Goal: Leave review/rating: Leave review/rating

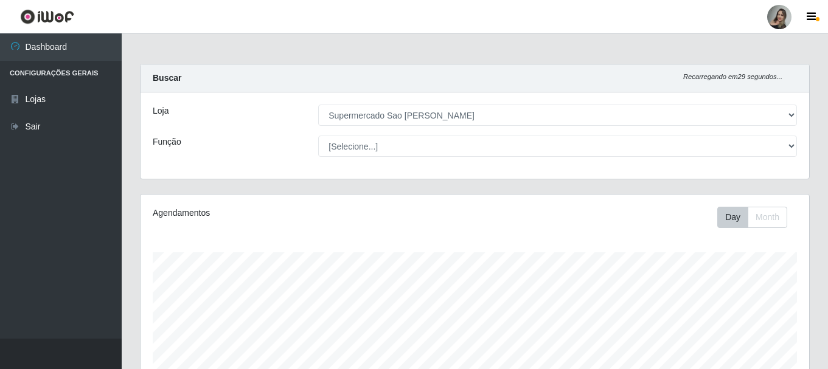
select select "383"
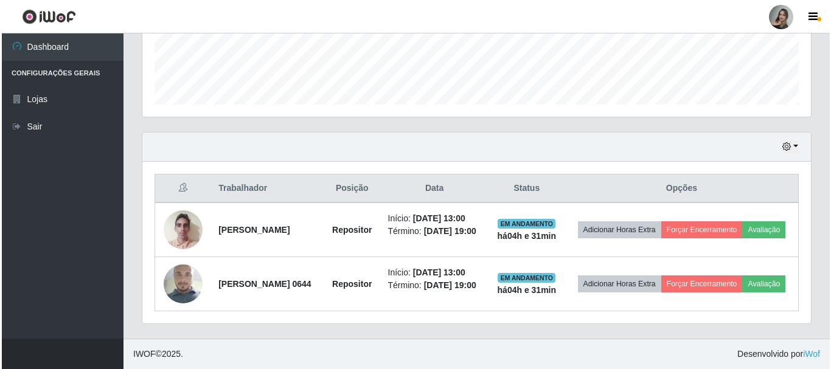
scroll to position [252, 668]
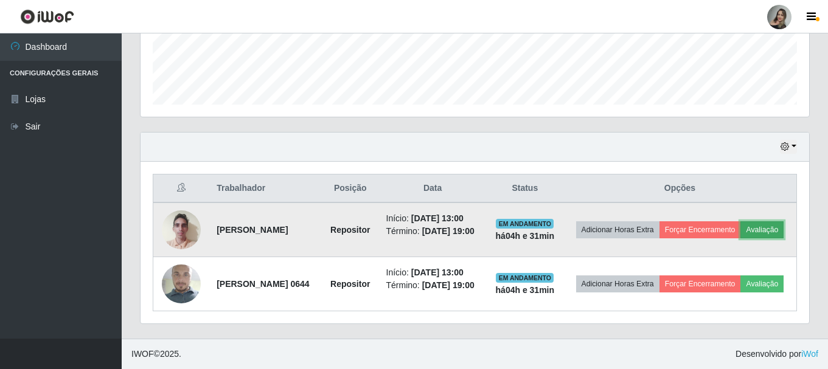
click at [740, 227] on button "Avaliação" at bounding box center [761, 229] width 43 height 17
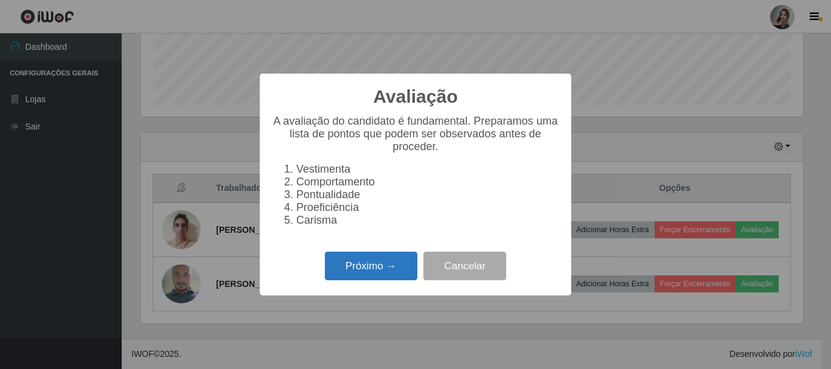
click at [403, 260] on button "Próximo →" at bounding box center [371, 266] width 92 height 29
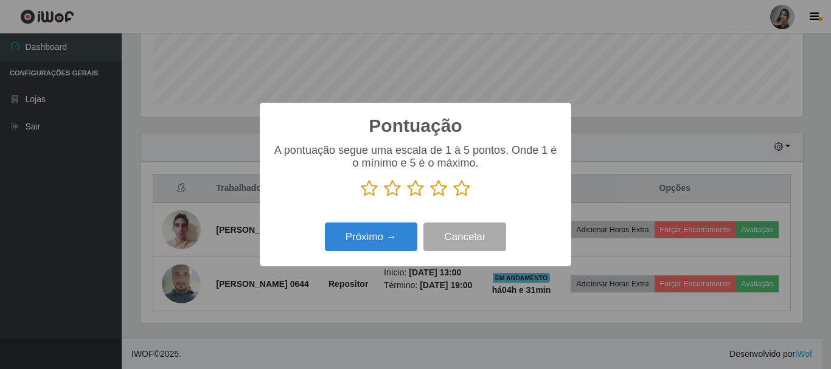
click at [390, 189] on icon at bounding box center [392, 188] width 17 height 18
click at [384, 198] on input "radio" at bounding box center [384, 198] width 0 height 0
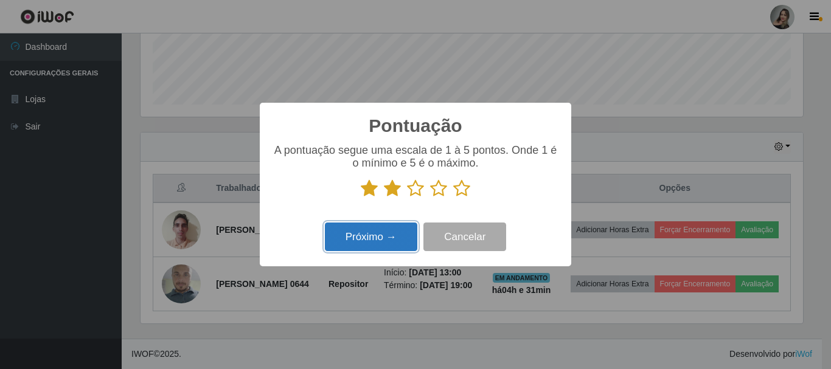
click at [382, 227] on button "Próximo →" at bounding box center [371, 237] width 92 height 29
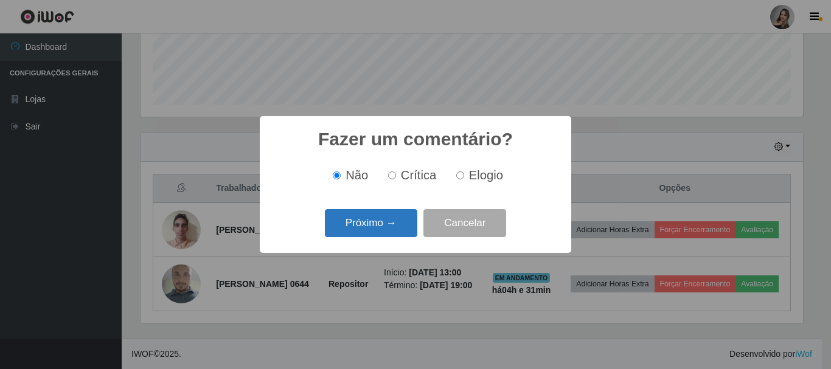
click at [388, 224] on button "Próximo →" at bounding box center [371, 223] width 92 height 29
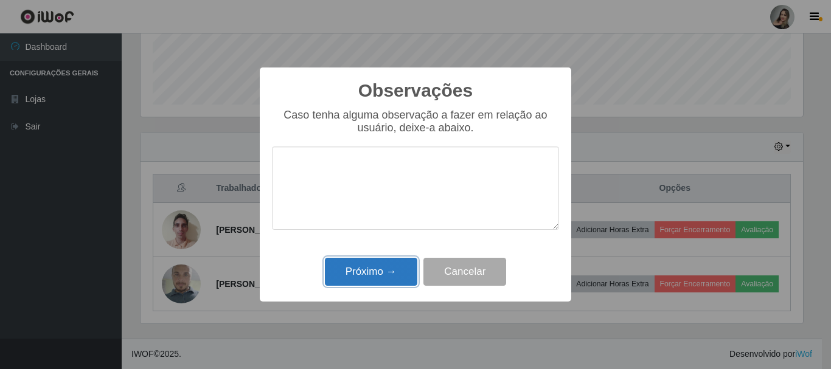
click at [364, 274] on button "Próximo →" at bounding box center [371, 272] width 92 height 29
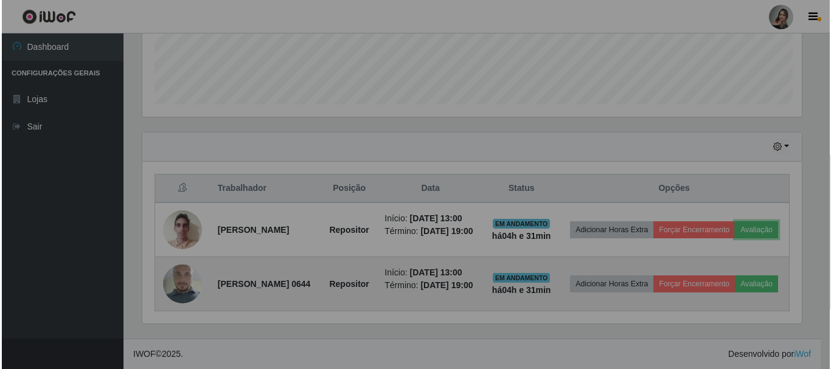
scroll to position [252, 668]
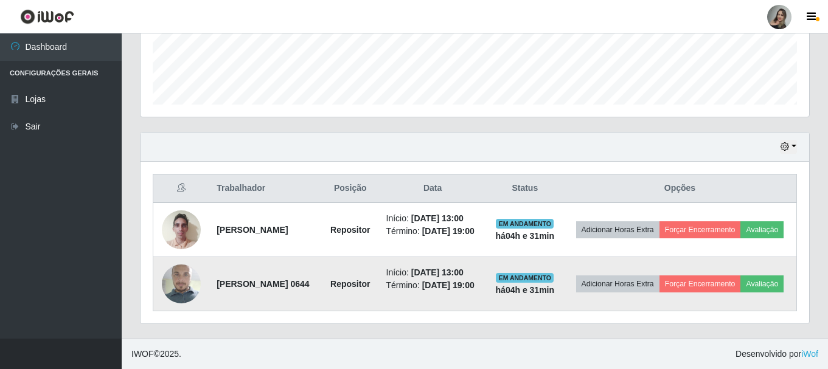
click at [699, 299] on td "Adicionar Horas Extra Forçar Encerramento Avaliação" at bounding box center [680, 284] width 234 height 54
click at [740, 293] on button "Avaliação" at bounding box center [761, 283] width 43 height 17
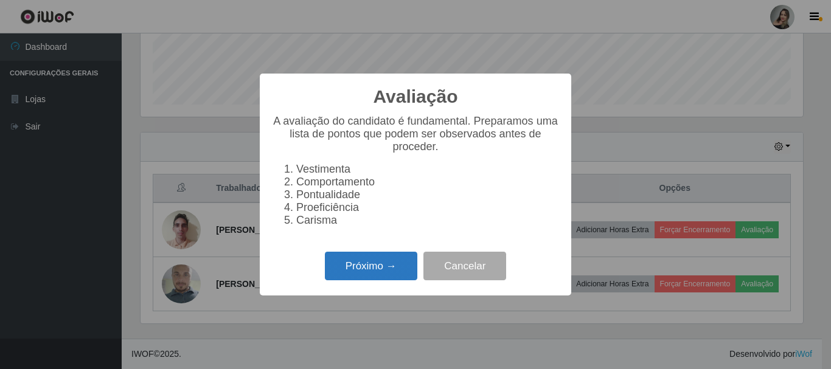
click at [369, 268] on button "Próximo →" at bounding box center [371, 266] width 92 height 29
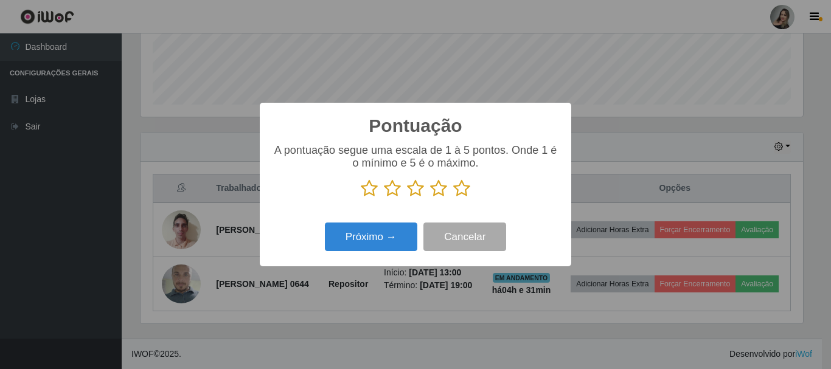
scroll to position [607870, 607460]
click at [397, 185] on icon at bounding box center [392, 188] width 17 height 18
click at [384, 198] on input "radio" at bounding box center [384, 198] width 0 height 0
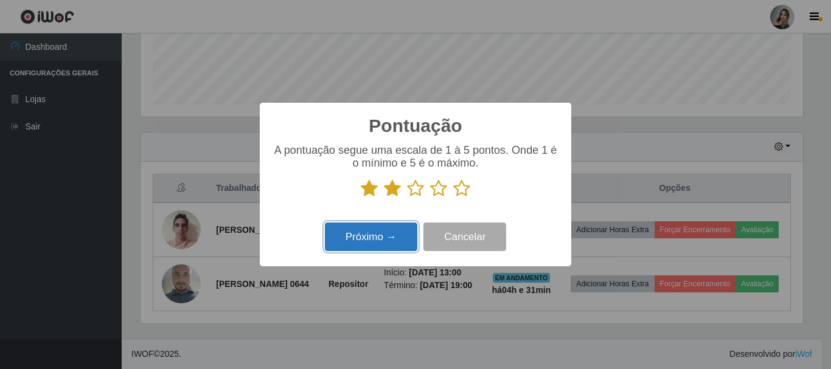
click at [393, 245] on button "Próximo →" at bounding box center [371, 237] width 92 height 29
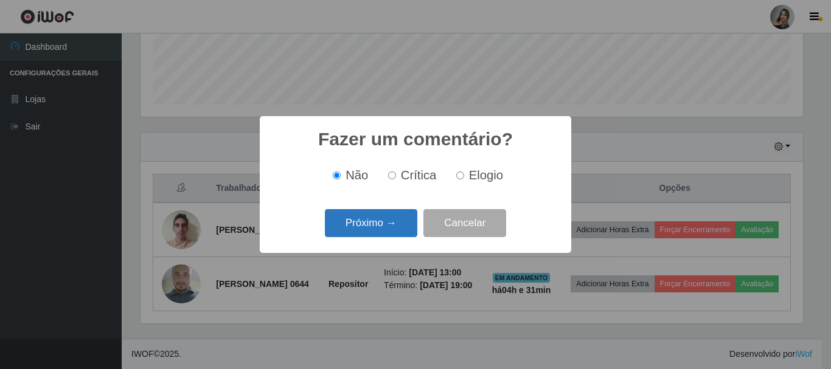
click at [393, 228] on button "Próximo →" at bounding box center [371, 223] width 92 height 29
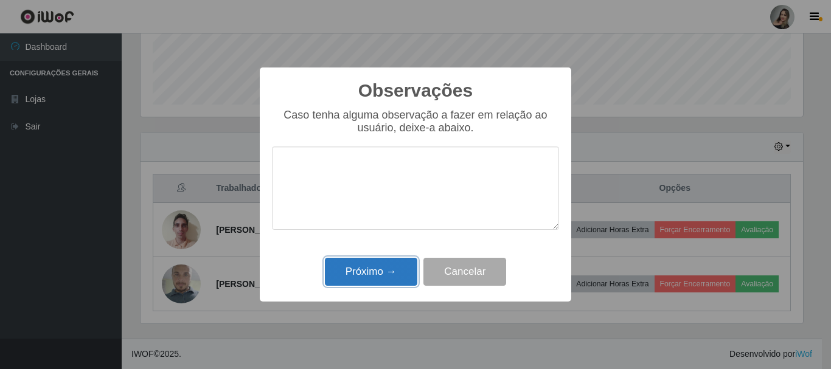
click at [396, 272] on button "Próximo →" at bounding box center [371, 272] width 92 height 29
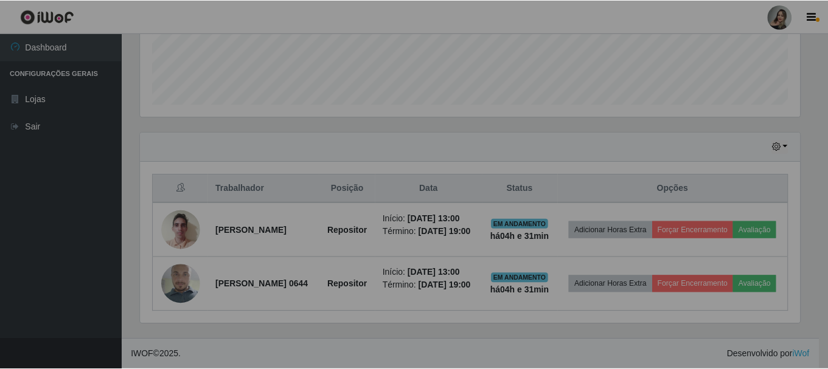
scroll to position [252, 668]
